Goal: Information Seeking & Learning: Check status

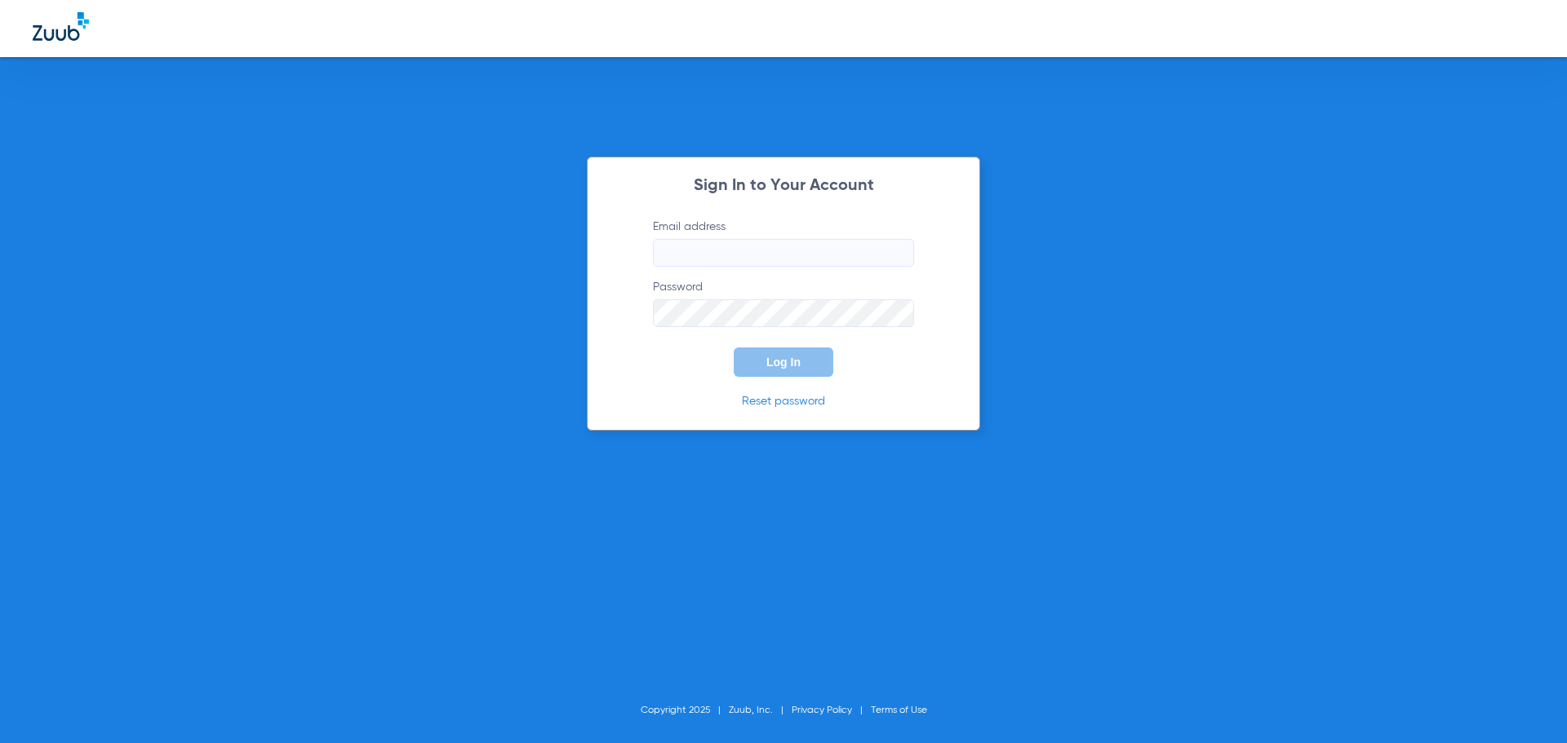
click at [753, 260] on input "Email address" at bounding box center [783, 253] width 261 height 28
type input "[EMAIL_ADDRESS][DOMAIN_NAME]"
click at [734, 348] on button "Log In" at bounding box center [784, 362] width 100 height 29
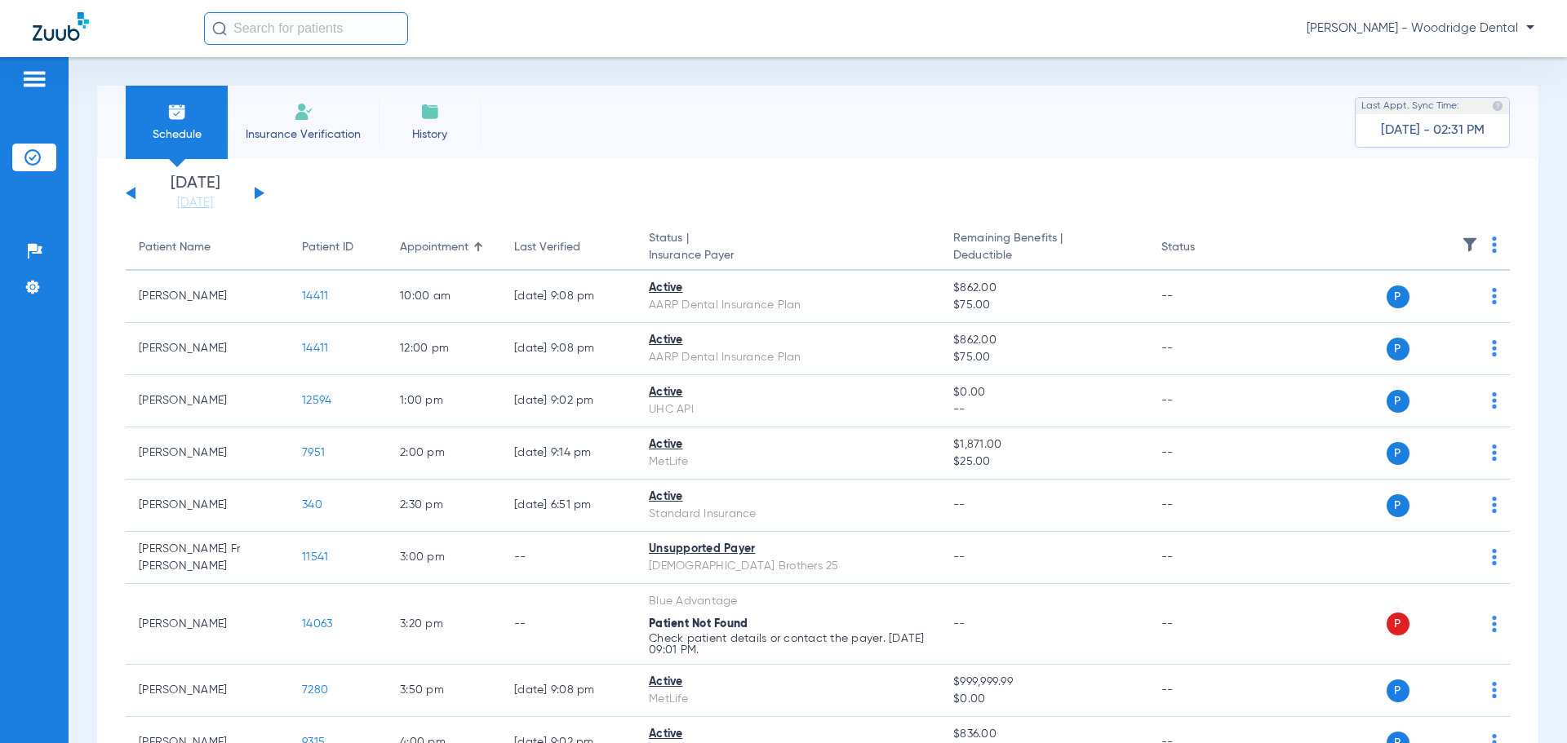
click at [279, 30] on input "text" at bounding box center [306, 28] width 204 height 33
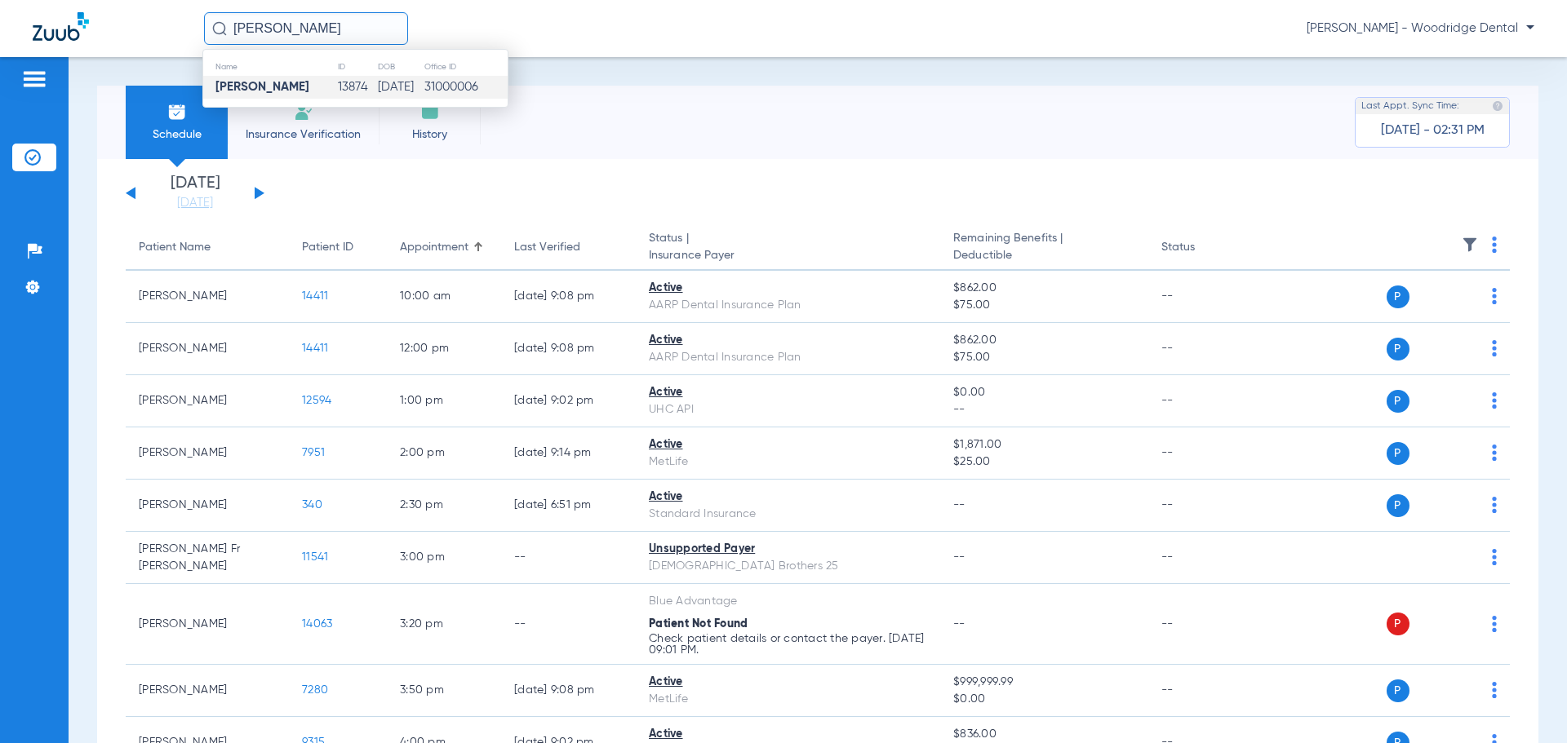
type input "[PERSON_NAME]"
click at [271, 89] on strong "[PERSON_NAME]" at bounding box center [262, 87] width 94 height 12
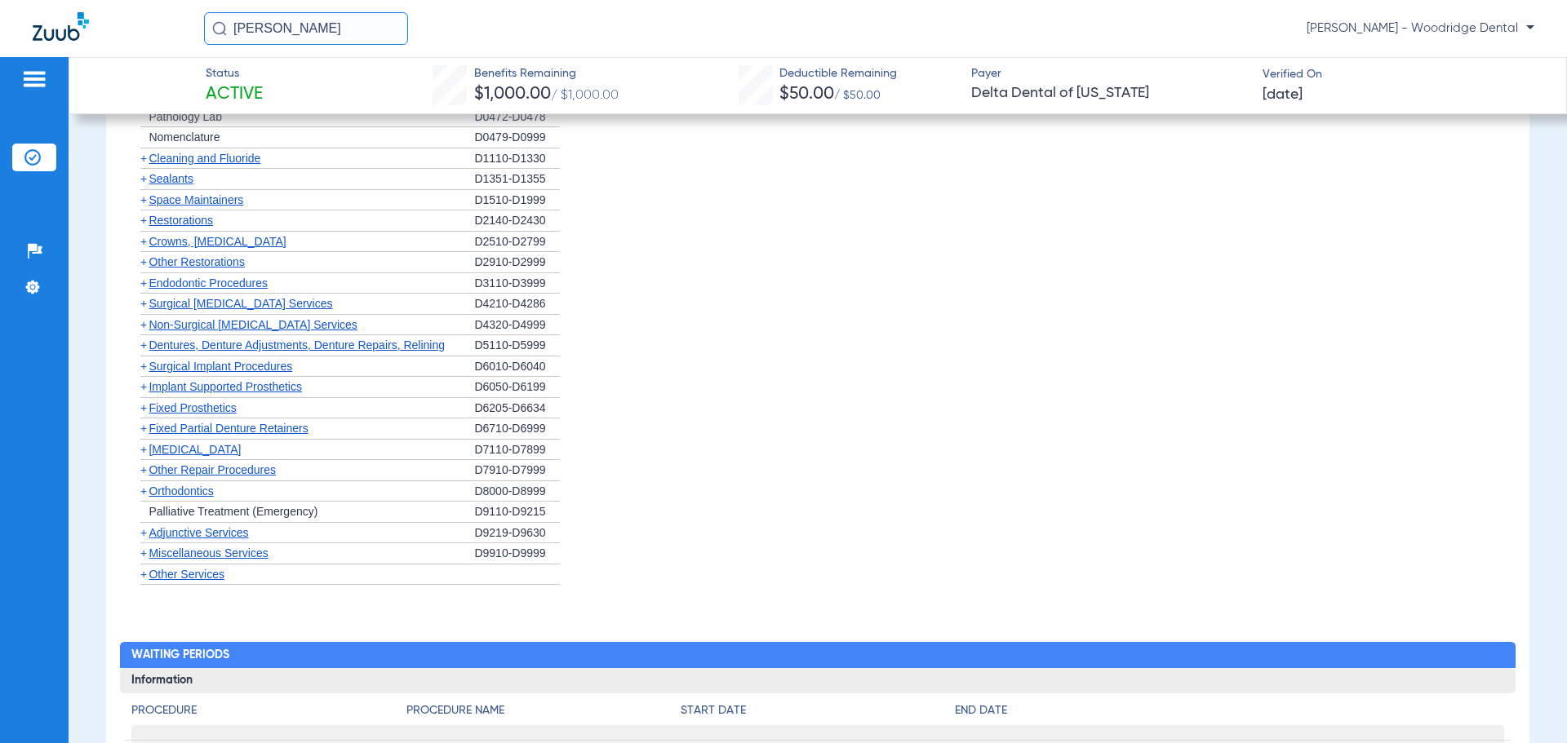
scroll to position [1143, 0]
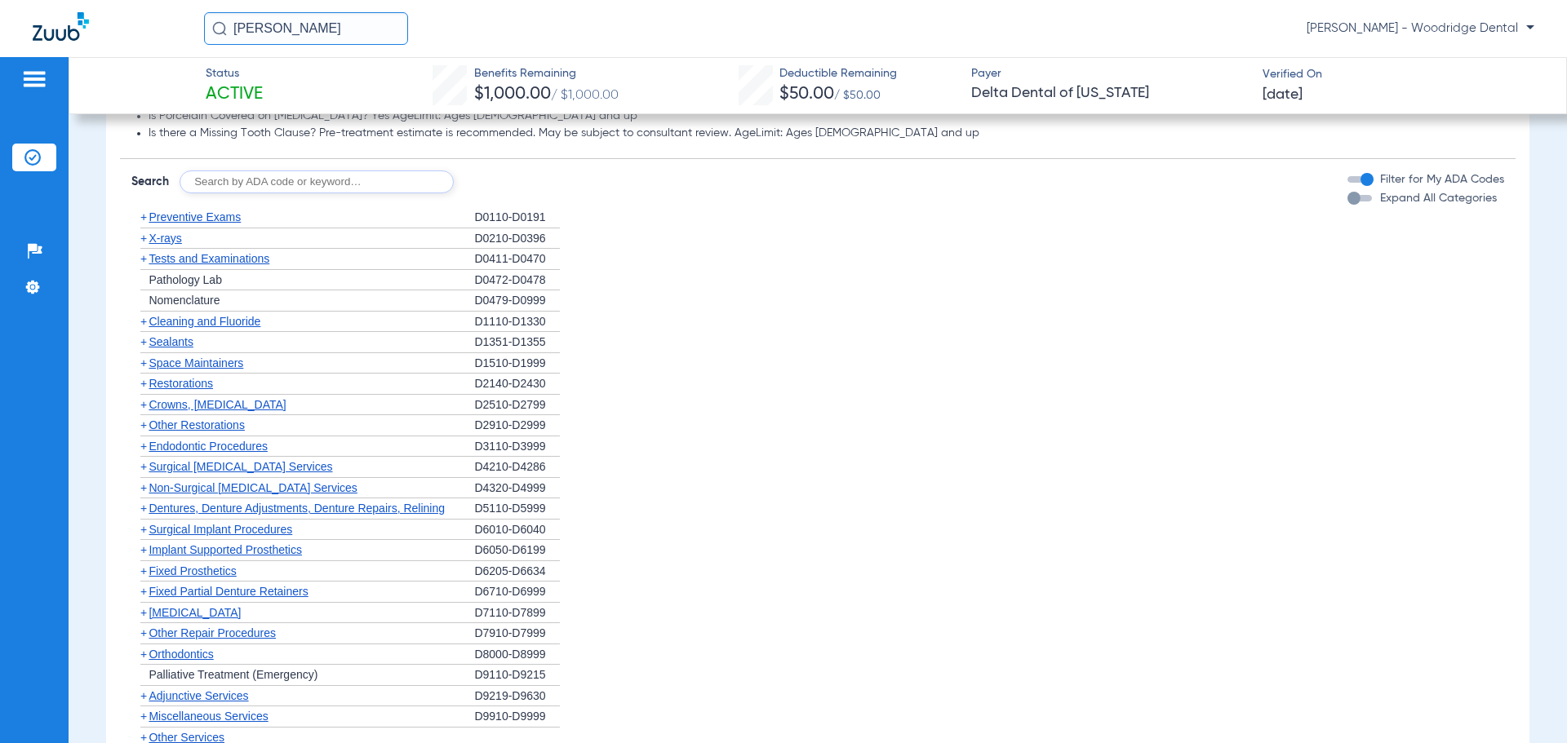
click at [191, 489] on span "Non-Surgical [MEDICAL_DATA] Services" at bounding box center [253, 488] width 208 height 13
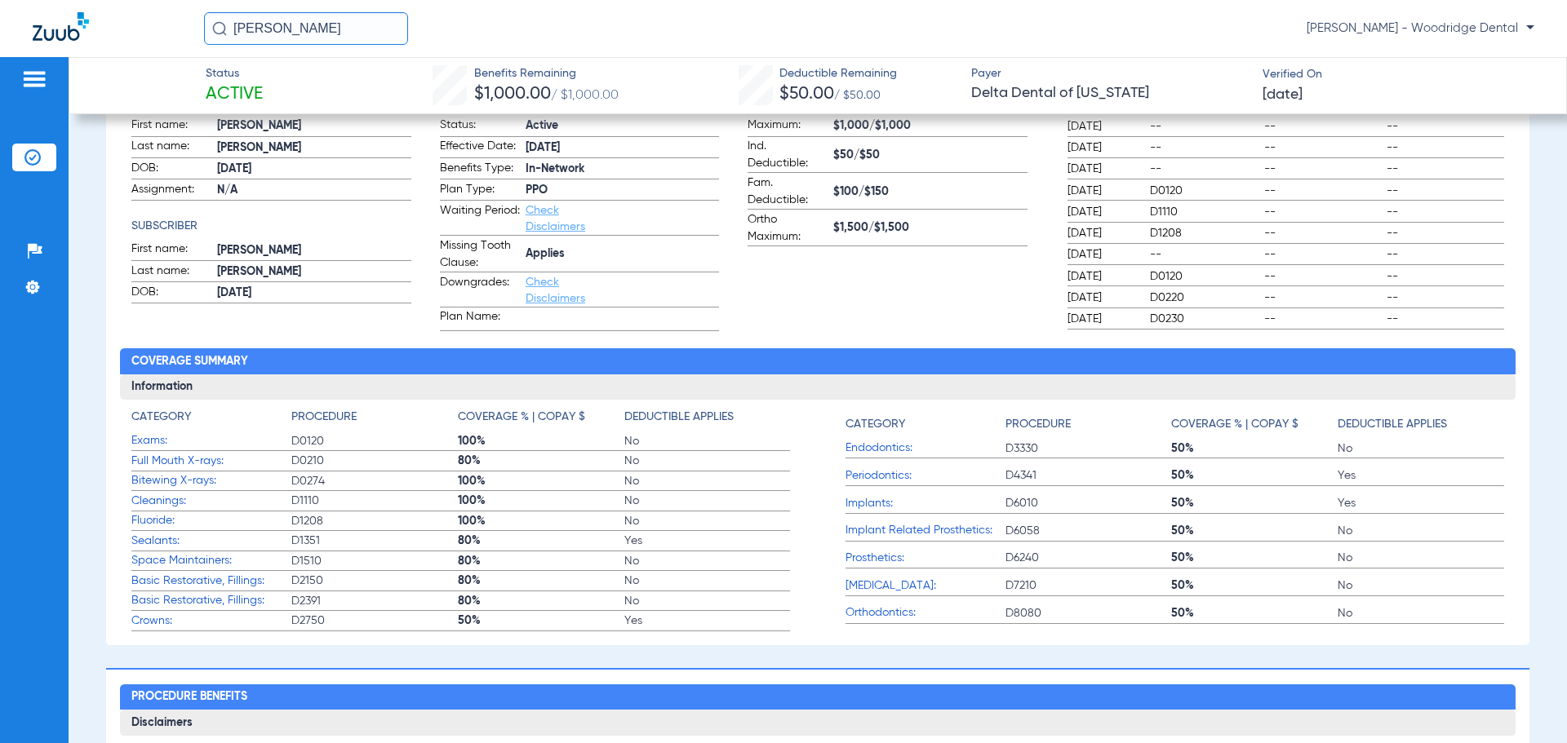
scroll to position [0, 0]
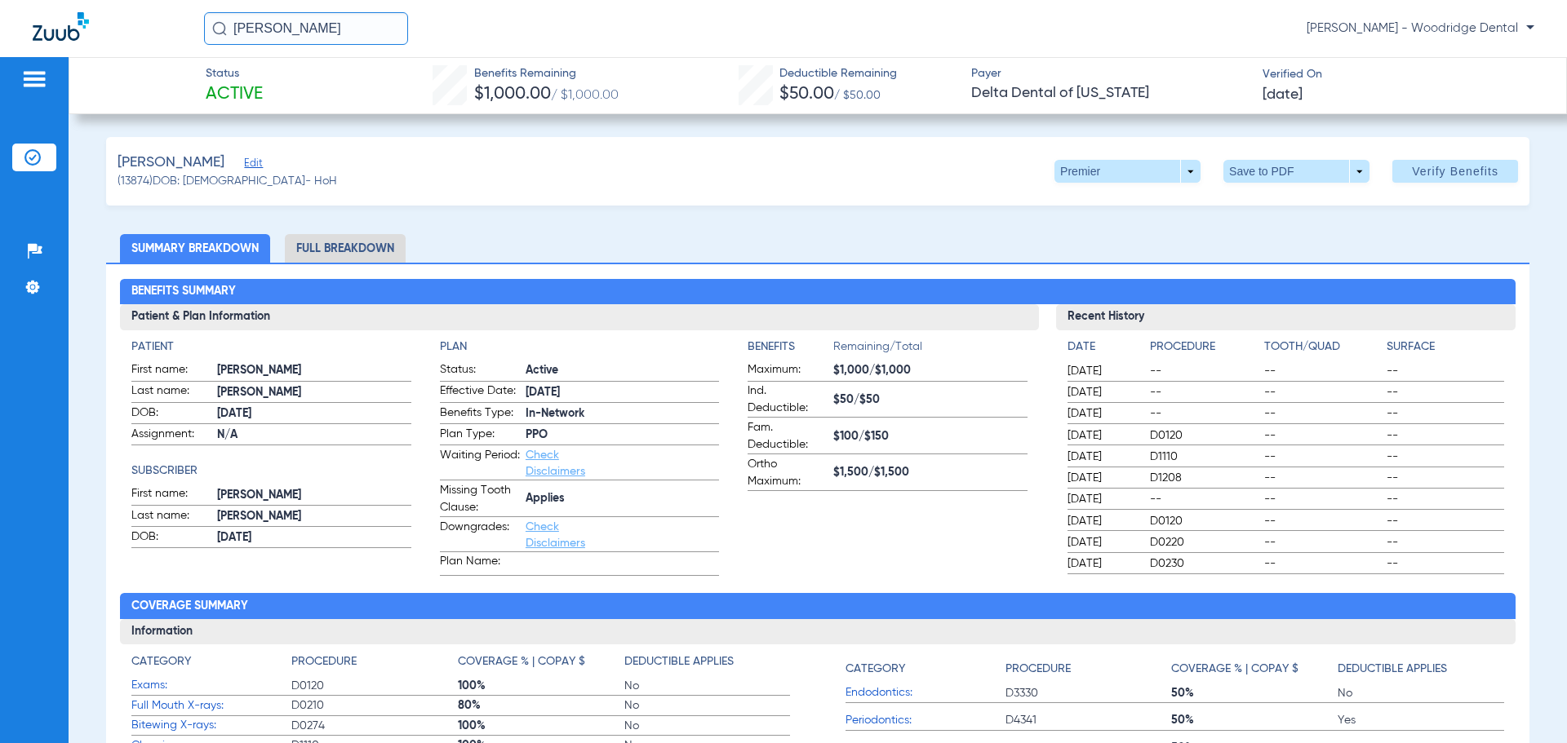
click at [301, 247] on li "Full Breakdown" at bounding box center [345, 248] width 121 height 29
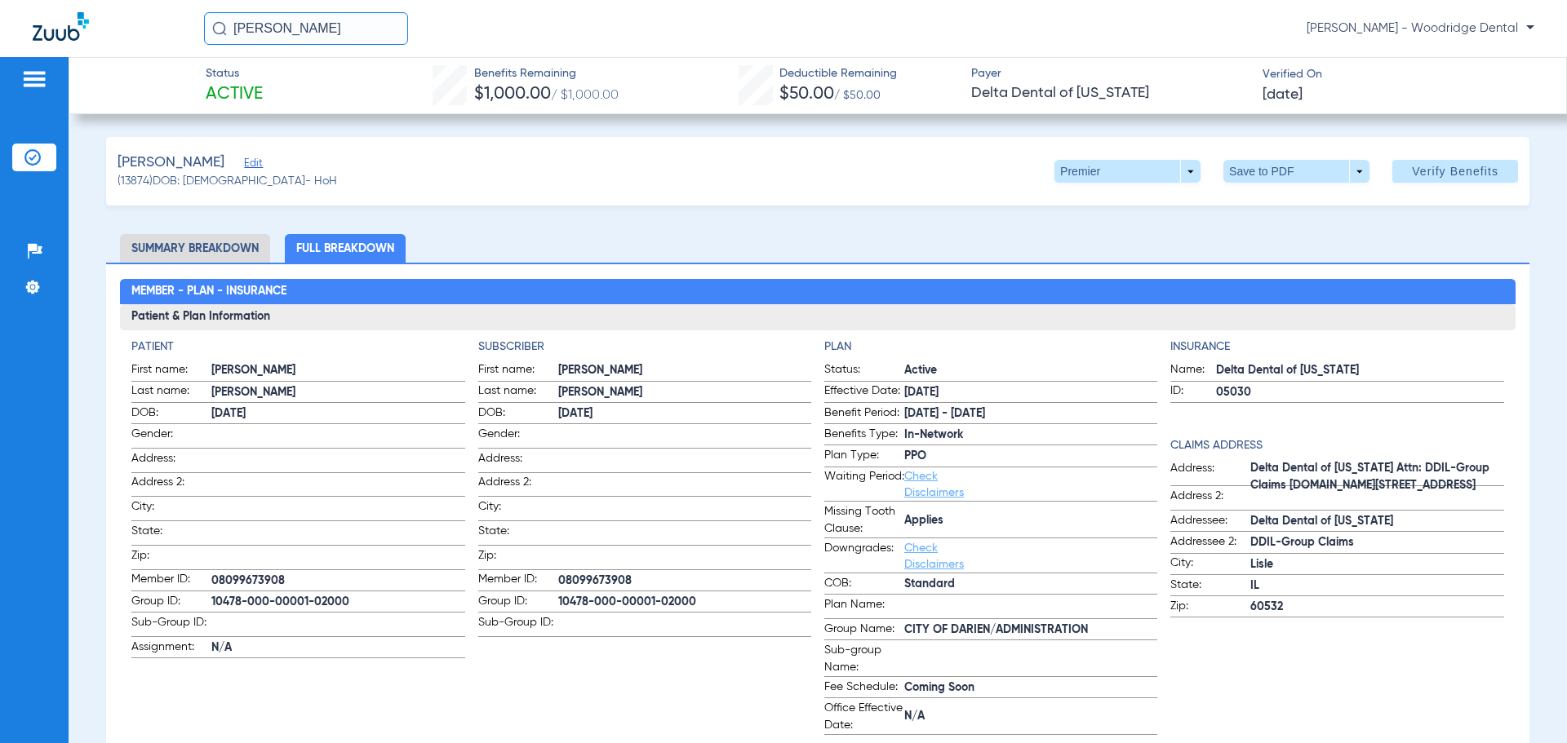
click at [345, 597] on span "10478-000-00001-02000" at bounding box center [337, 602] width 253 height 17
copy span "10478-000-00001-02000"
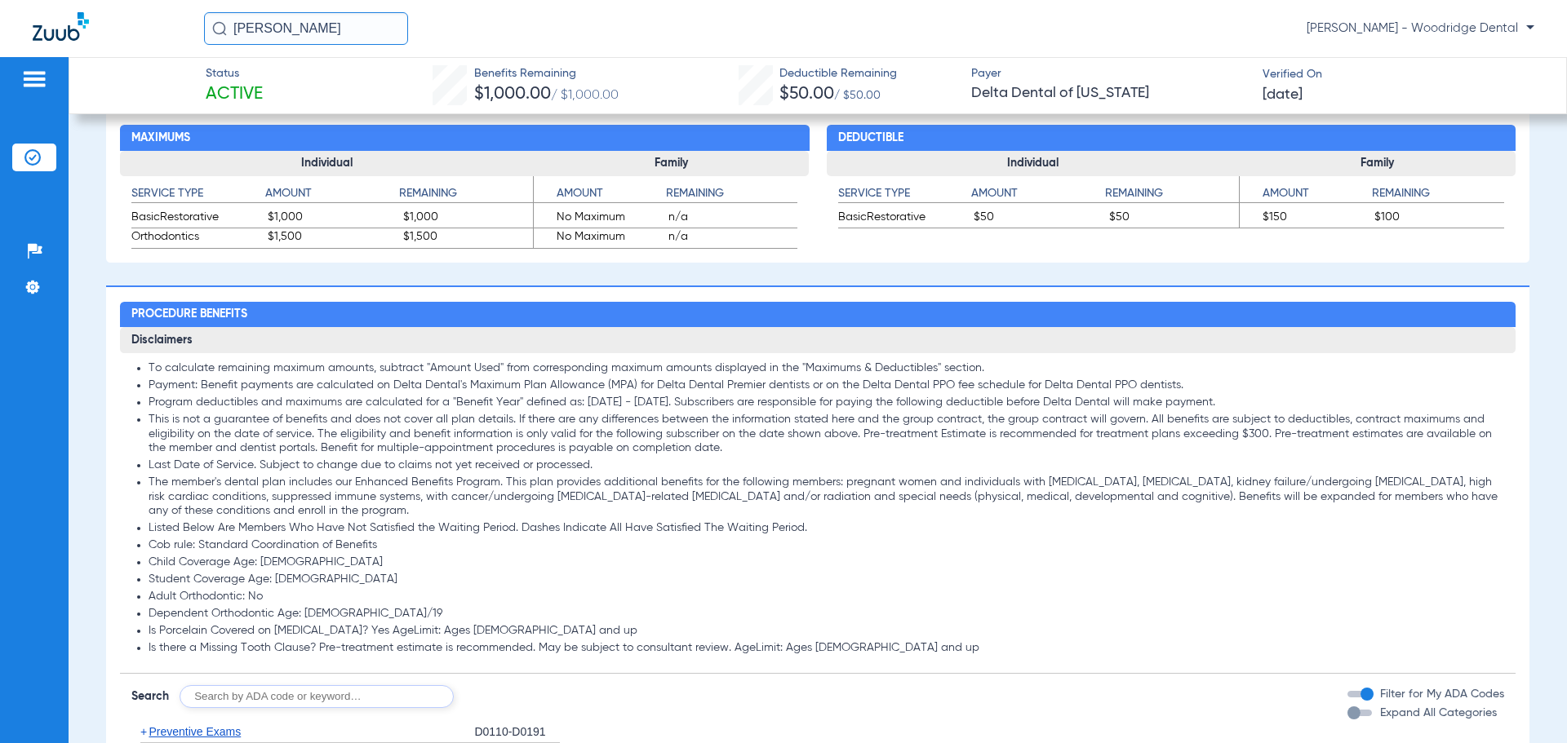
scroll to position [979, 0]
